Goal: Use online tool/utility

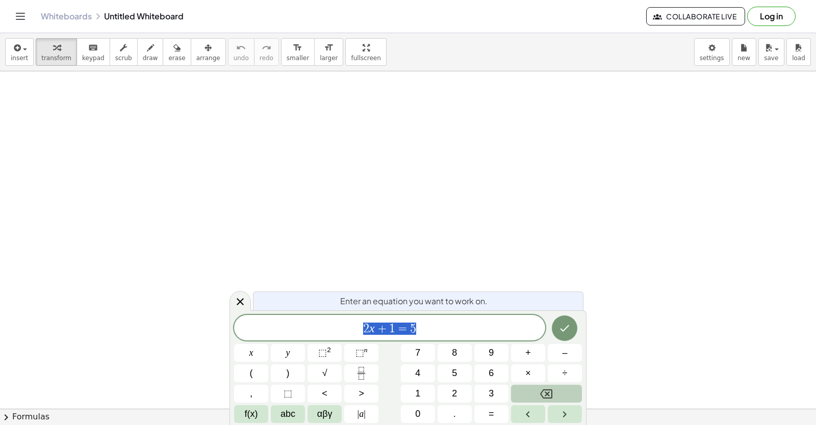
click at [547, 388] on icon "Backspace" at bounding box center [546, 394] width 12 height 12
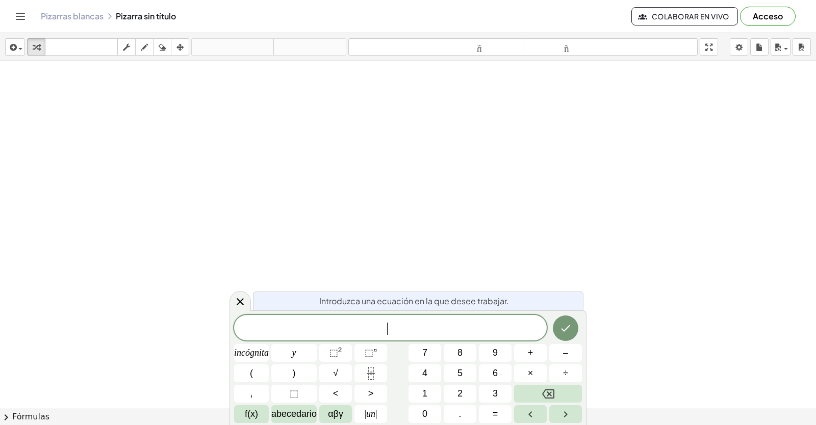
click at [369, 317] on div "​" at bounding box center [390, 327] width 313 height 25
click at [564, 357] on font "–" at bounding box center [565, 353] width 5 height 10
click at [429, 402] on button "1" at bounding box center [424, 394] width 33 height 18
click at [496, 367] on span "6" at bounding box center [495, 374] width 5 height 14
click at [564, 323] on icon "Hecho" at bounding box center [565, 328] width 12 height 12
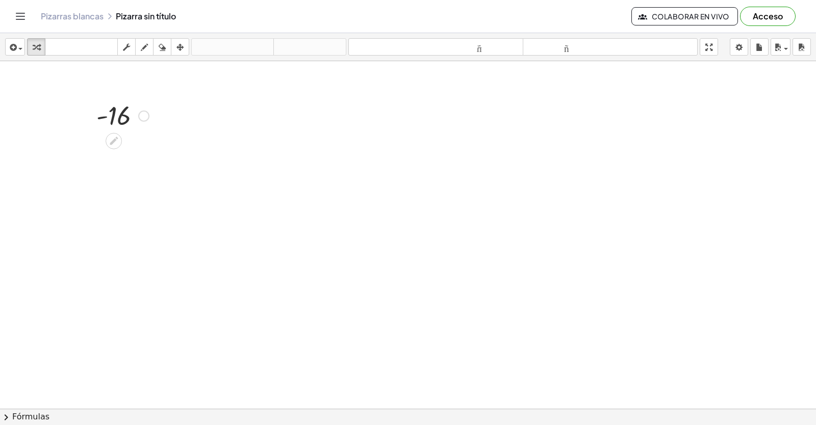
click at [105, 116] on div at bounding box center [122, 115] width 63 height 34
click at [148, 112] on div at bounding box center [122, 115] width 63 height 34
click at [143, 119] on div at bounding box center [143, 116] width 11 height 11
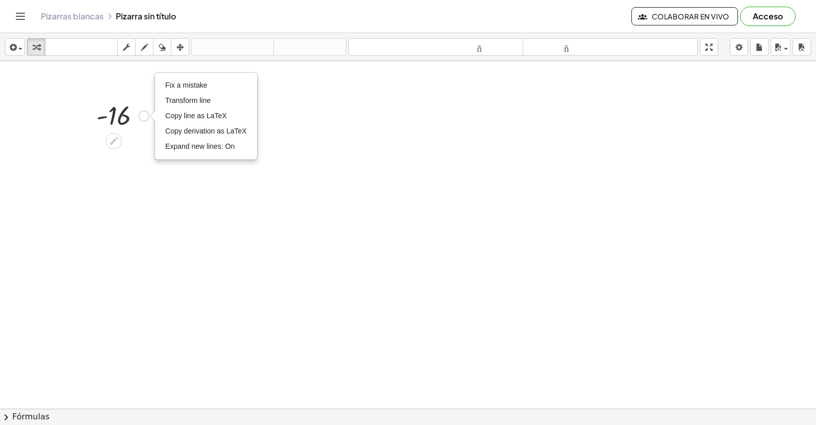
click at [143, 119] on div "Fix a mistake Transform line Copy line as LaTeX Copy derivation as LaTeX Expand…" at bounding box center [143, 116] width 11 height 11
click at [107, 116] on div at bounding box center [122, 115] width 63 height 34
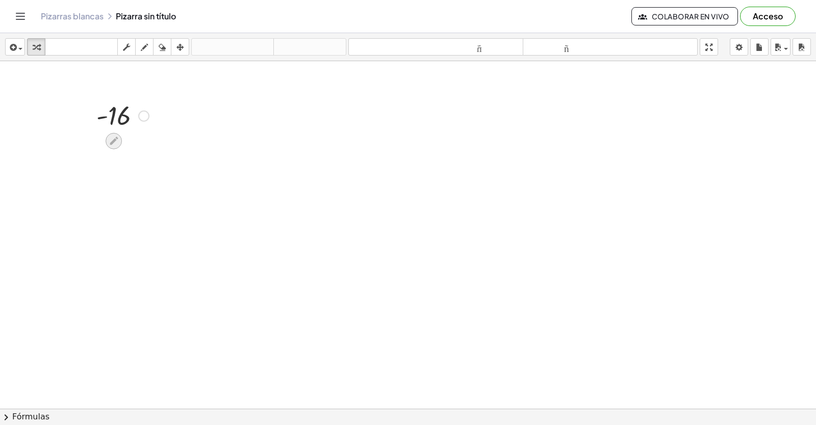
click at [114, 146] on div at bounding box center [114, 141] width 16 height 16
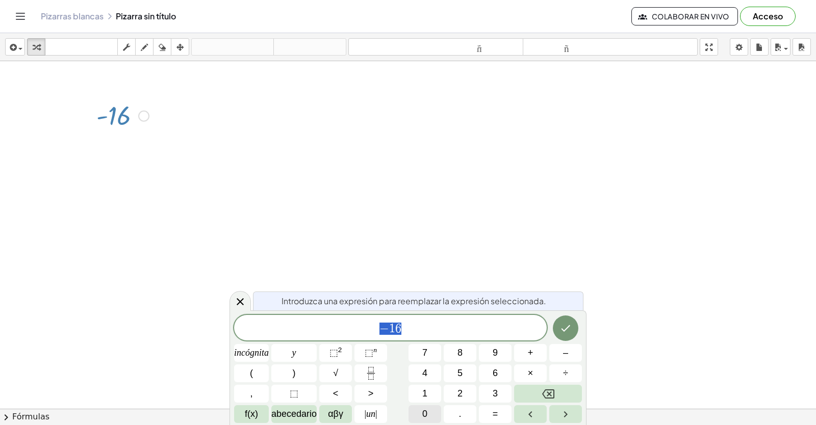
click at [429, 415] on button "0" at bounding box center [424, 414] width 33 height 18
click at [557, 329] on button "Hecho" at bounding box center [565, 328] width 25 height 25
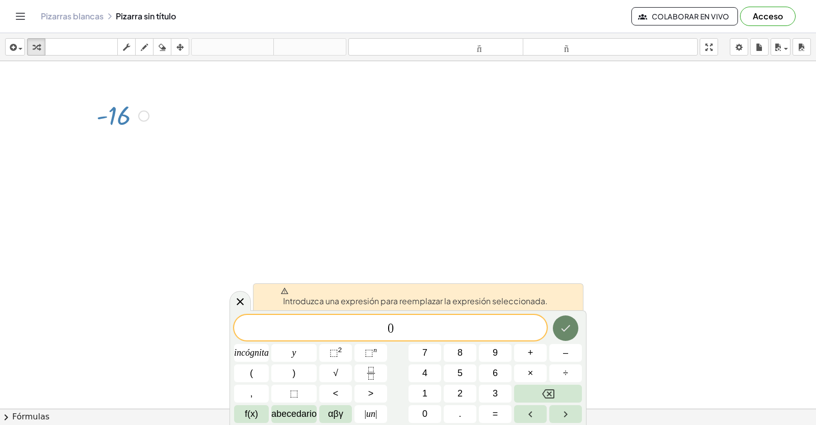
click at [558, 328] on button "Hecho" at bounding box center [565, 328] width 25 height 25
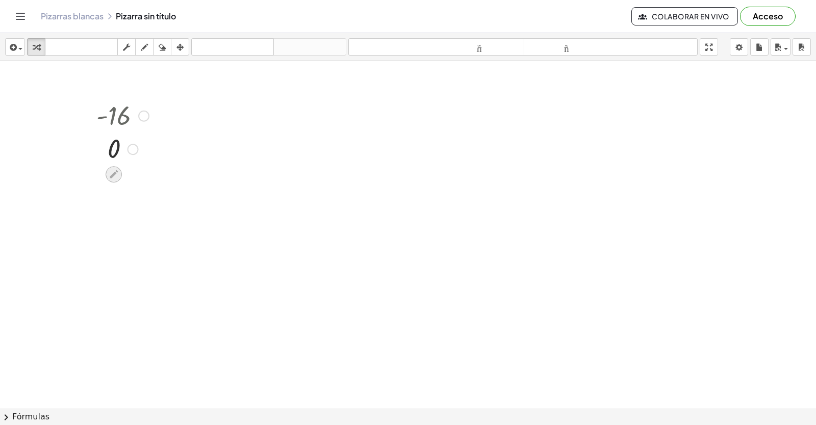
click at [113, 172] on icon at bounding box center [114, 174] width 11 height 11
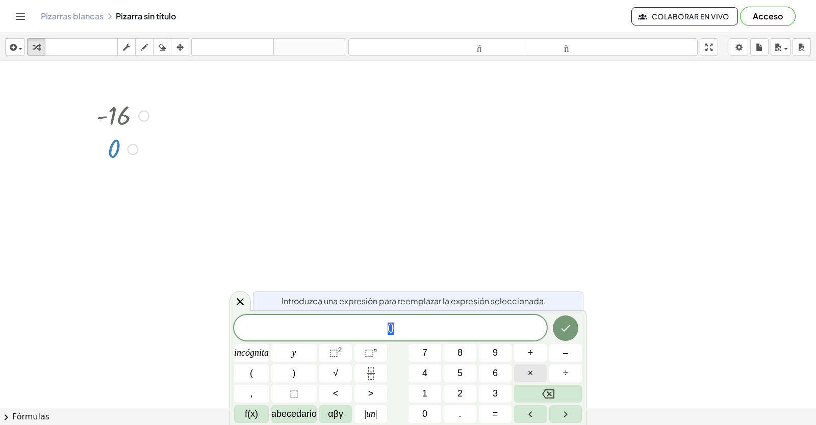
click at [538, 376] on button "×" at bounding box center [530, 374] width 33 height 18
click at [560, 324] on icon "Hecho" at bounding box center [565, 328] width 12 height 12
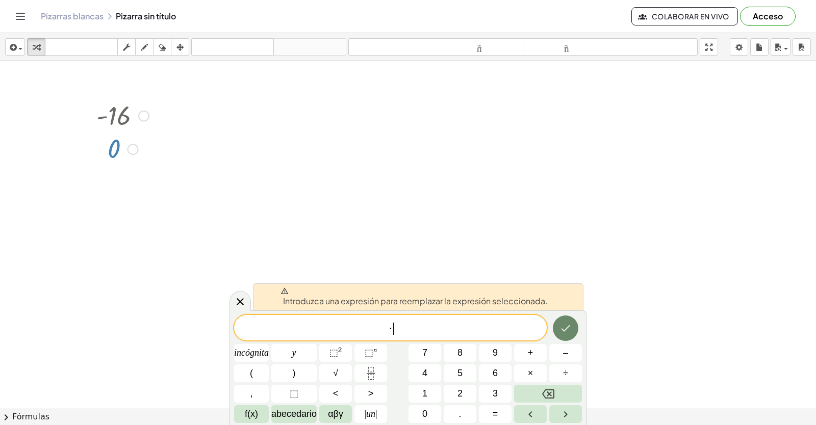
click at [563, 325] on icon "Hecho" at bounding box center [565, 328] width 12 height 12
click at [563, 394] on button "Retroceso" at bounding box center [548, 394] width 68 height 18
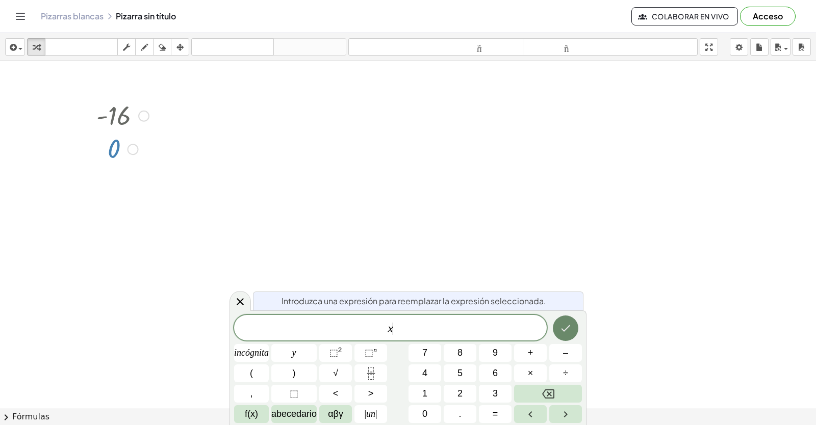
click at [568, 326] on icon "Hecho" at bounding box center [565, 328] width 12 height 12
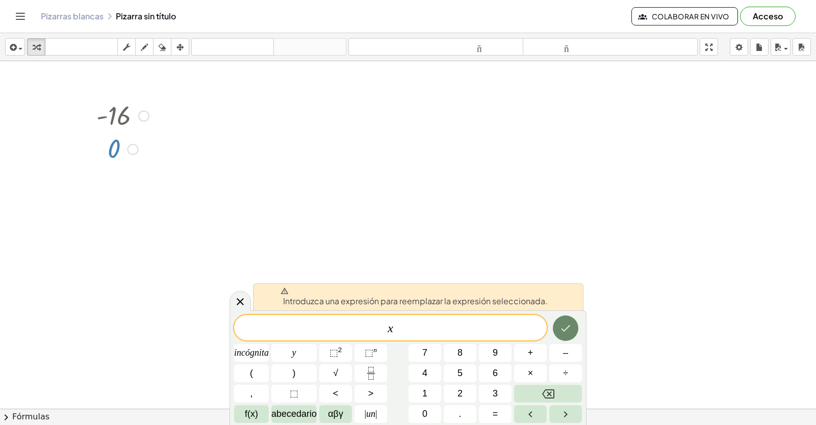
click at [569, 331] on icon "Hecho" at bounding box center [565, 328] width 12 height 12
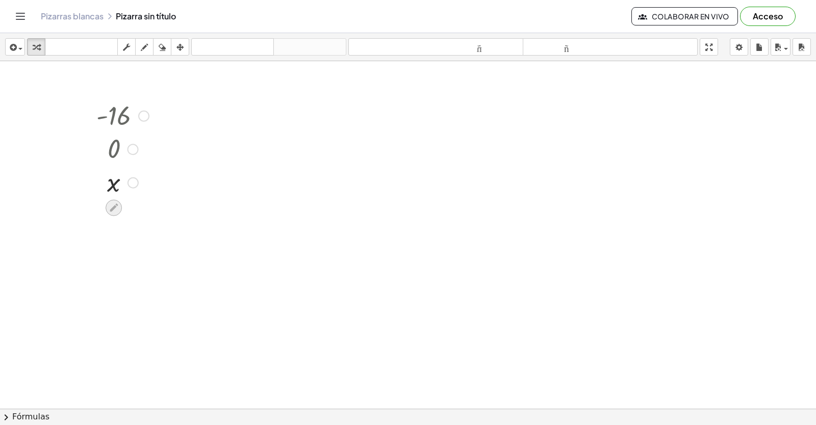
click at [110, 204] on icon at bounding box center [114, 207] width 11 height 11
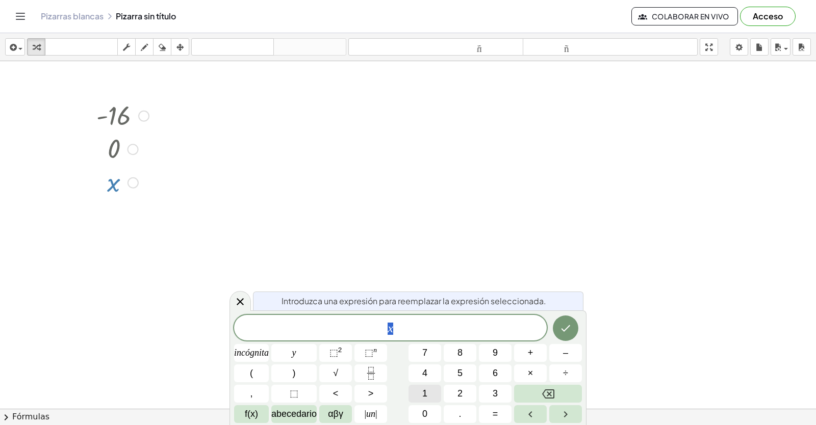
click at [435, 395] on button "1" at bounding box center [424, 394] width 33 height 18
click at [567, 331] on icon "Hecho" at bounding box center [565, 328] width 12 height 12
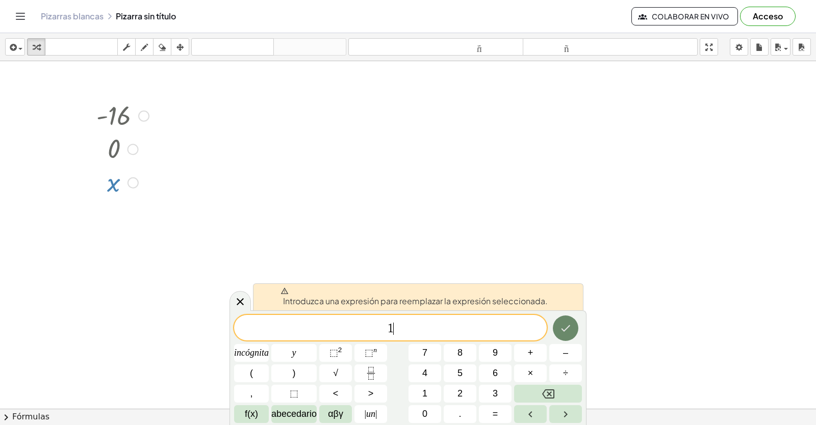
click at [564, 334] on button "Hecho" at bounding box center [565, 328] width 25 height 25
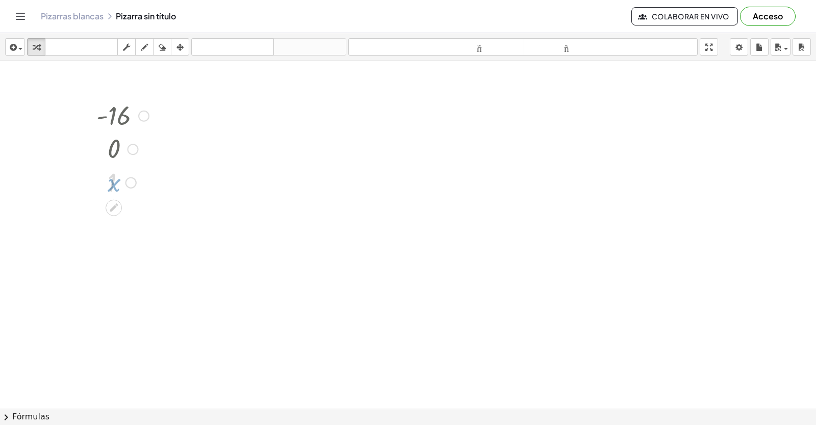
click at [564, 334] on div at bounding box center [408, 431] width 816 height 741
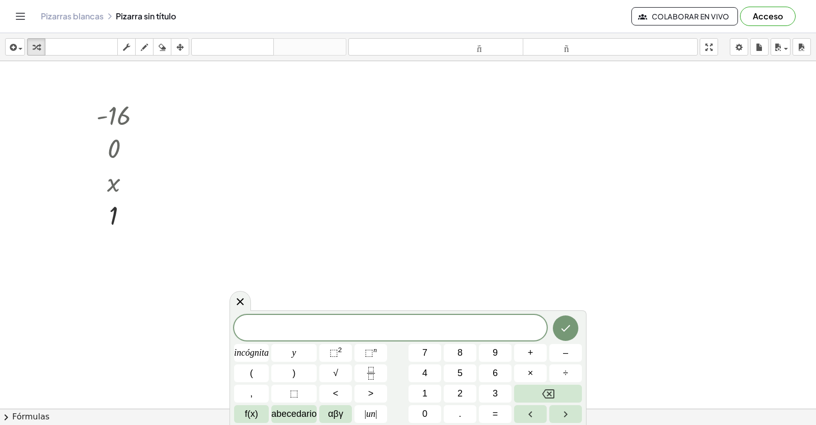
click at [474, 185] on div at bounding box center [408, 431] width 816 height 741
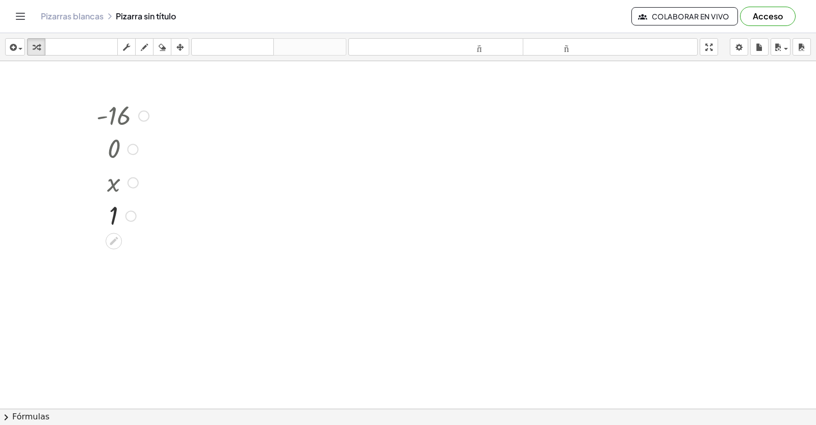
click at [111, 237] on icon at bounding box center [114, 241] width 11 height 11
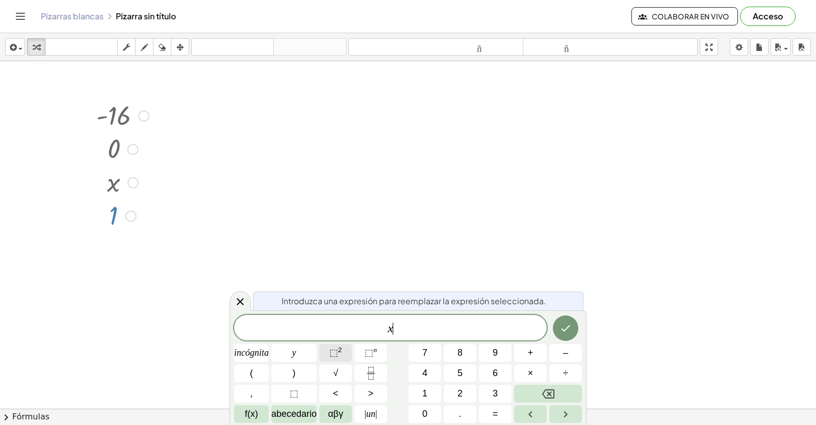
click at [347, 352] on button "⬚ 2" at bounding box center [335, 353] width 33 height 18
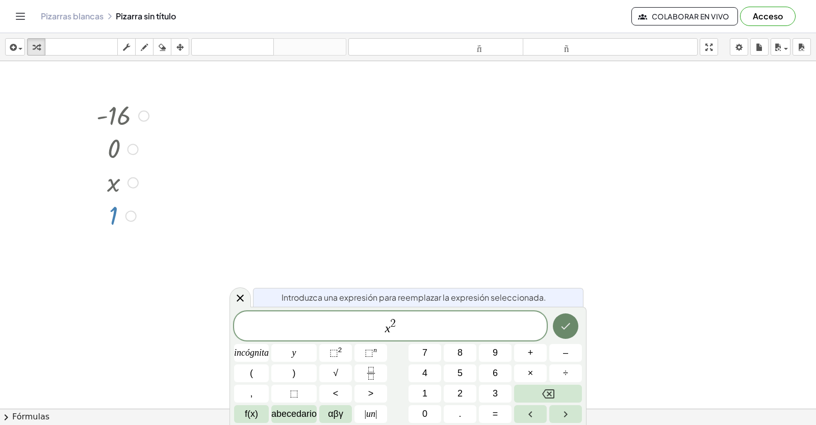
click at [564, 331] on icon "Hecho" at bounding box center [565, 326] width 12 height 12
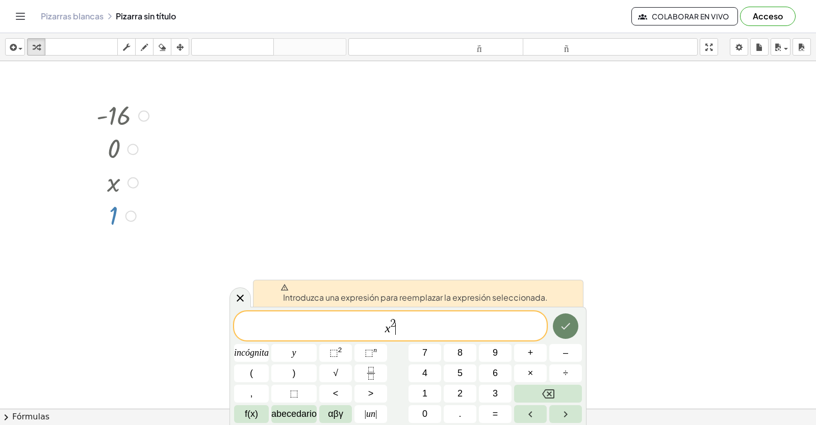
click at [561, 332] on icon "Hecho" at bounding box center [565, 326] width 12 height 12
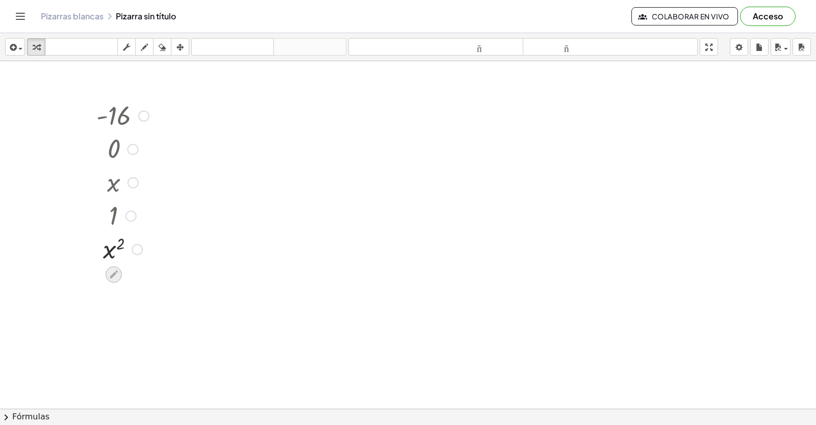
click at [113, 274] on icon at bounding box center [114, 275] width 8 height 8
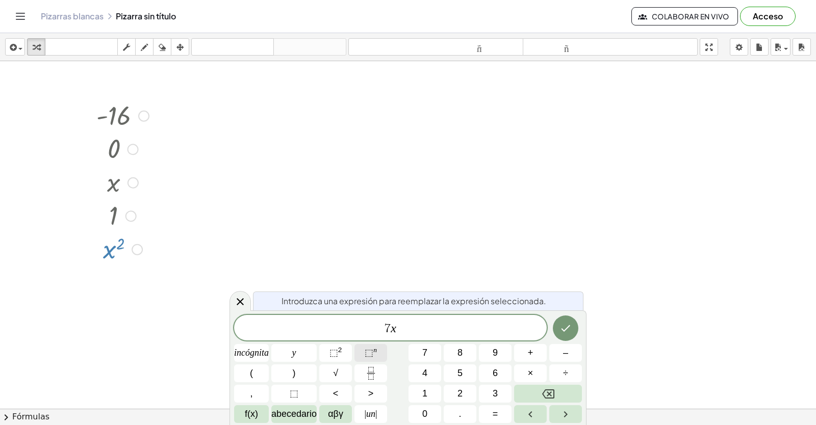
click at [365, 357] on font "⬚" at bounding box center [369, 353] width 9 height 10
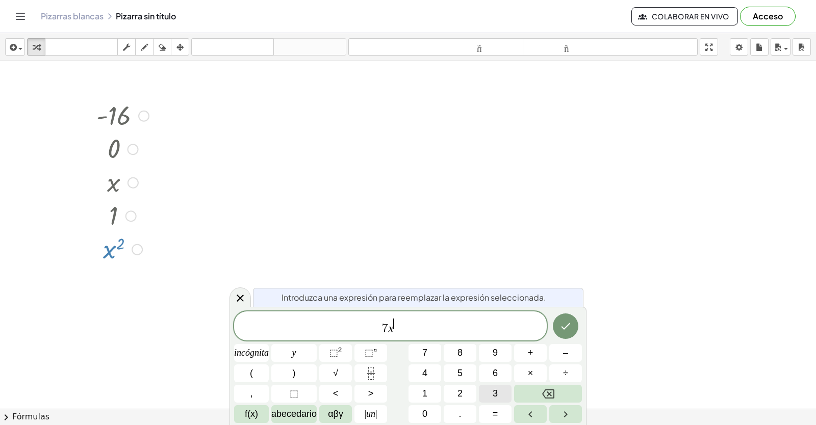
click at [499, 396] on button "3" at bounding box center [495, 394] width 33 height 18
click at [567, 328] on icon "Hecho" at bounding box center [565, 326] width 12 height 12
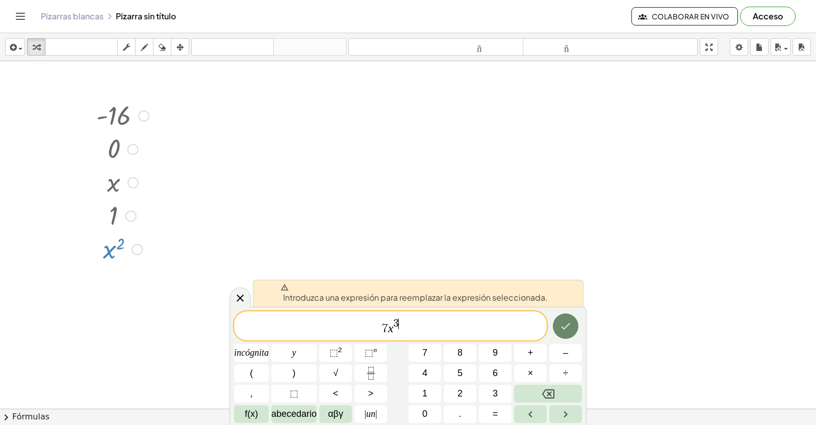
click at [567, 328] on icon "Hecho" at bounding box center [565, 326] width 12 height 12
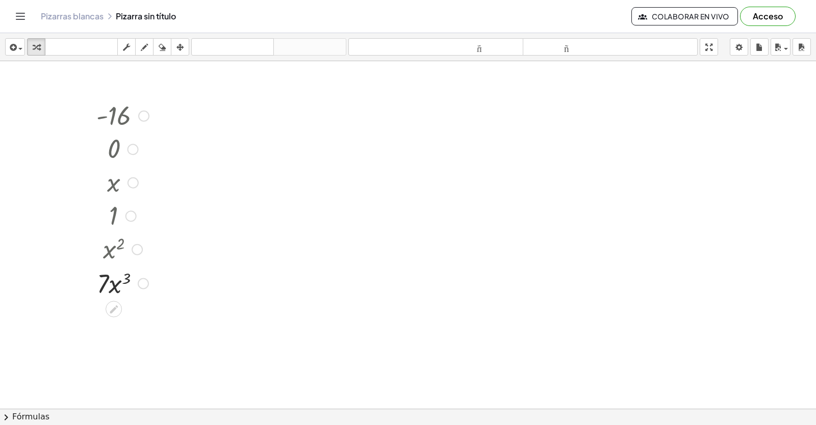
click at [109, 311] on icon at bounding box center [114, 309] width 11 height 11
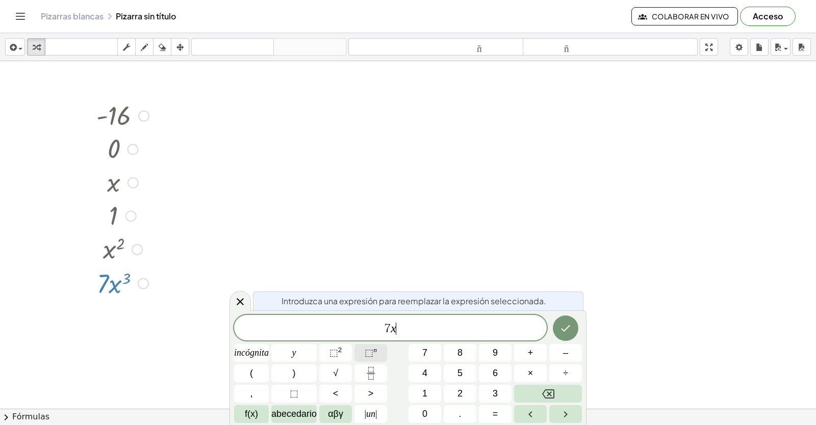
click at [378, 350] on button "⬚ n" at bounding box center [370, 353] width 33 height 18
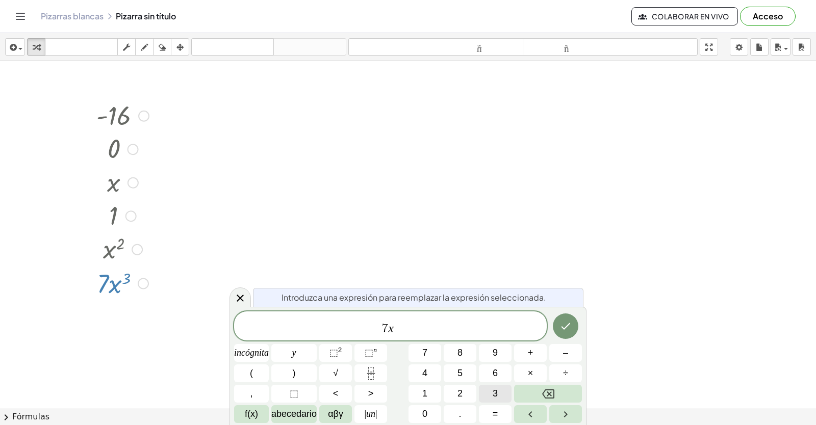
click at [500, 398] on button "3" at bounding box center [495, 394] width 33 height 18
click at [525, 347] on button "+" at bounding box center [530, 353] width 33 height 18
click at [417, 377] on button "4" at bounding box center [424, 374] width 33 height 18
click at [360, 347] on button "⬚ n" at bounding box center [370, 353] width 33 height 18
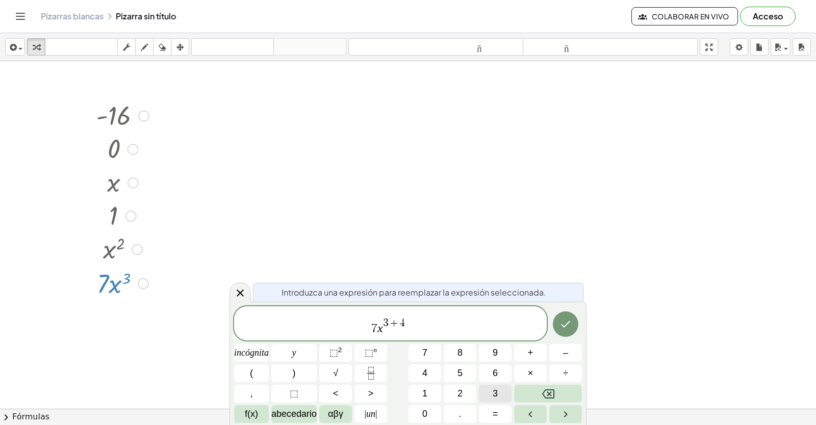
click at [500, 396] on button "3" at bounding box center [495, 394] width 33 height 18
click at [528, 348] on font "+" at bounding box center [531, 353] width 6 height 10
click at [461, 388] on span "2" at bounding box center [459, 394] width 5 height 14
click at [573, 349] on button "–" at bounding box center [565, 353] width 33 height 18
click at [418, 389] on button "1" at bounding box center [424, 394] width 33 height 18
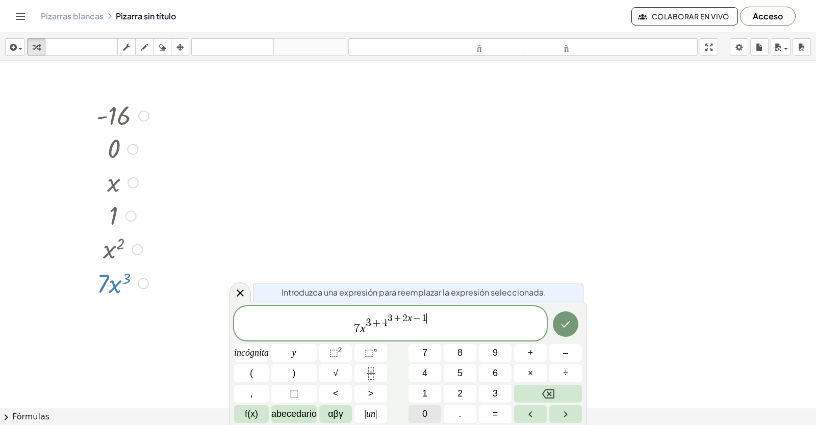
click at [419, 407] on button "0" at bounding box center [424, 414] width 33 height 18
click at [562, 320] on icon "Hecho" at bounding box center [565, 324] width 12 height 12
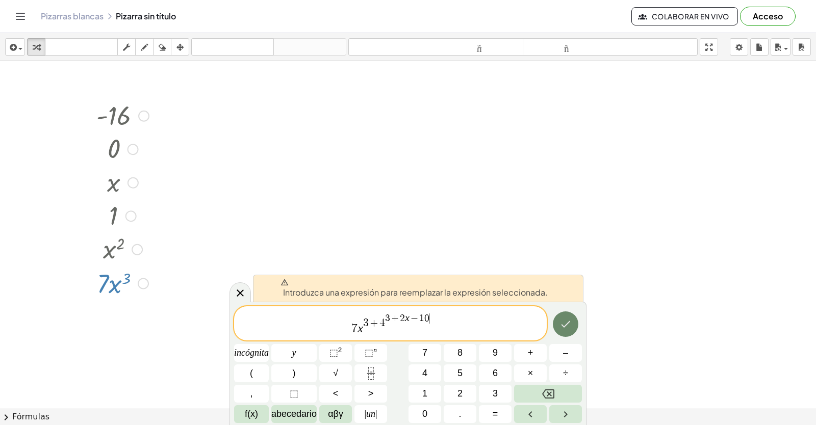
click at [559, 329] on icon "Hecho" at bounding box center [565, 324] width 12 height 12
